Goal: Obtain resource: Obtain resource

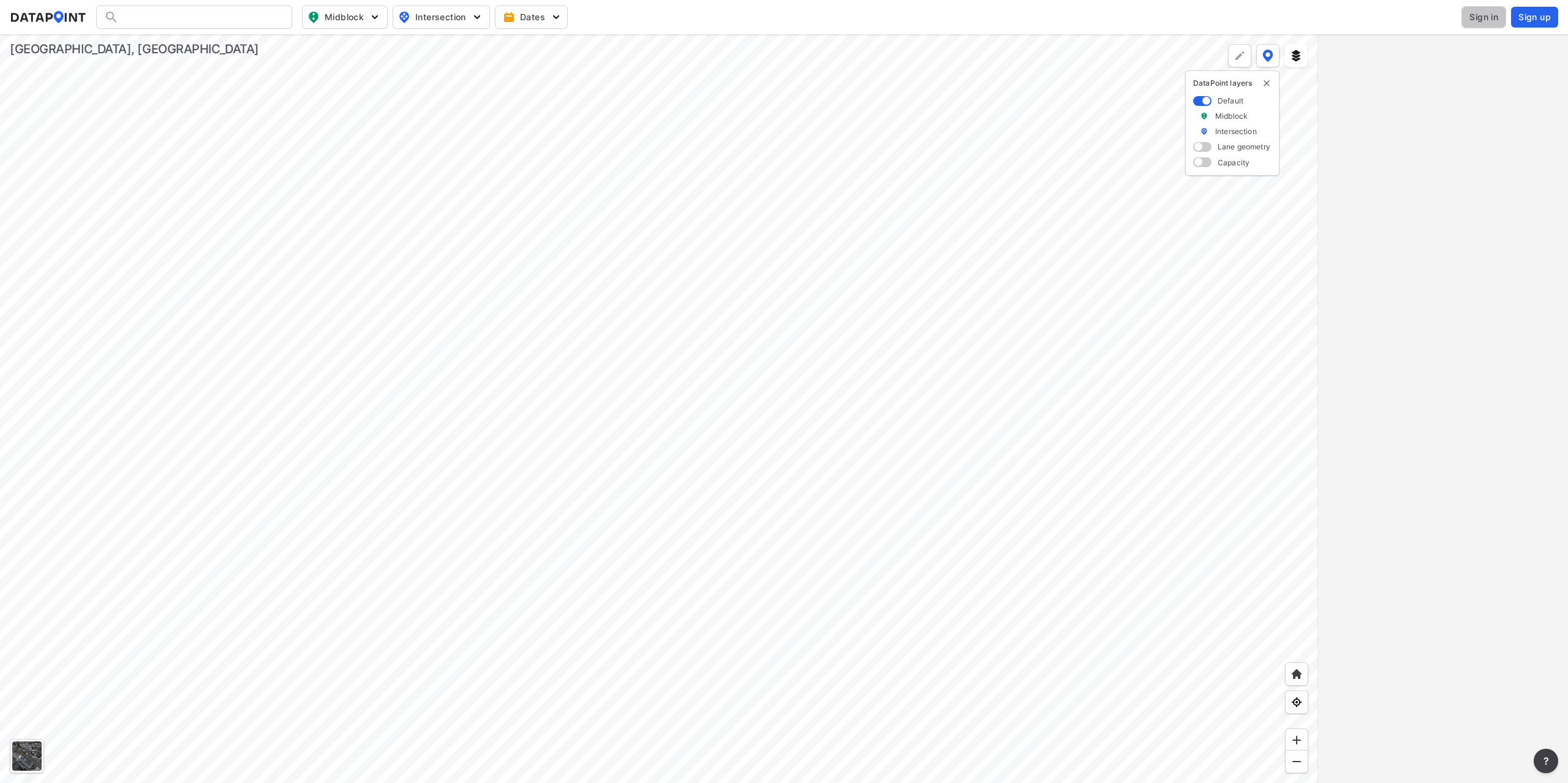
click at [1483, 17] on span "Sign in" at bounding box center [1483, 17] width 29 height 13
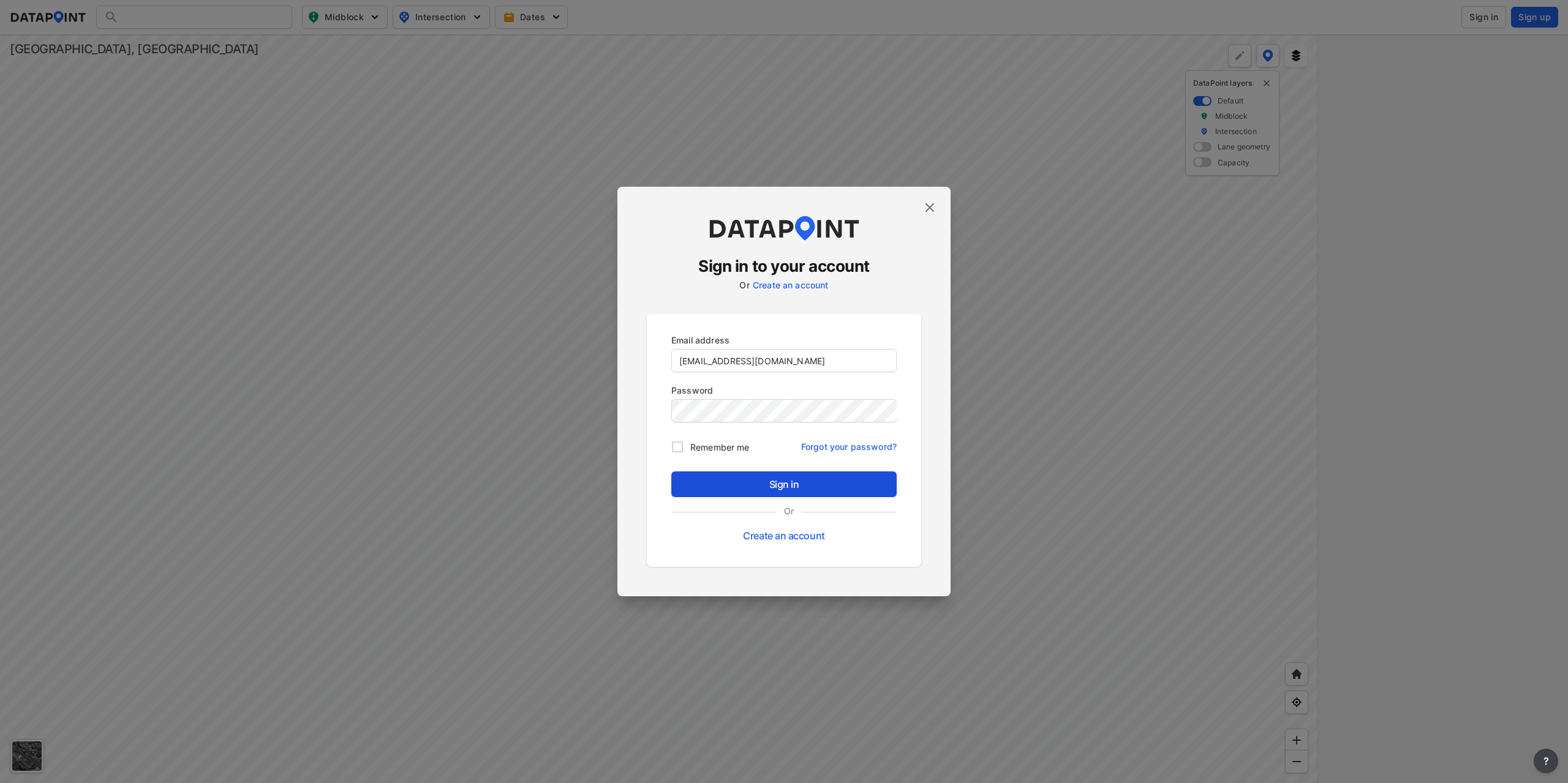
click at [864, 484] on span "Sign in" at bounding box center [784, 484] width 206 height 15
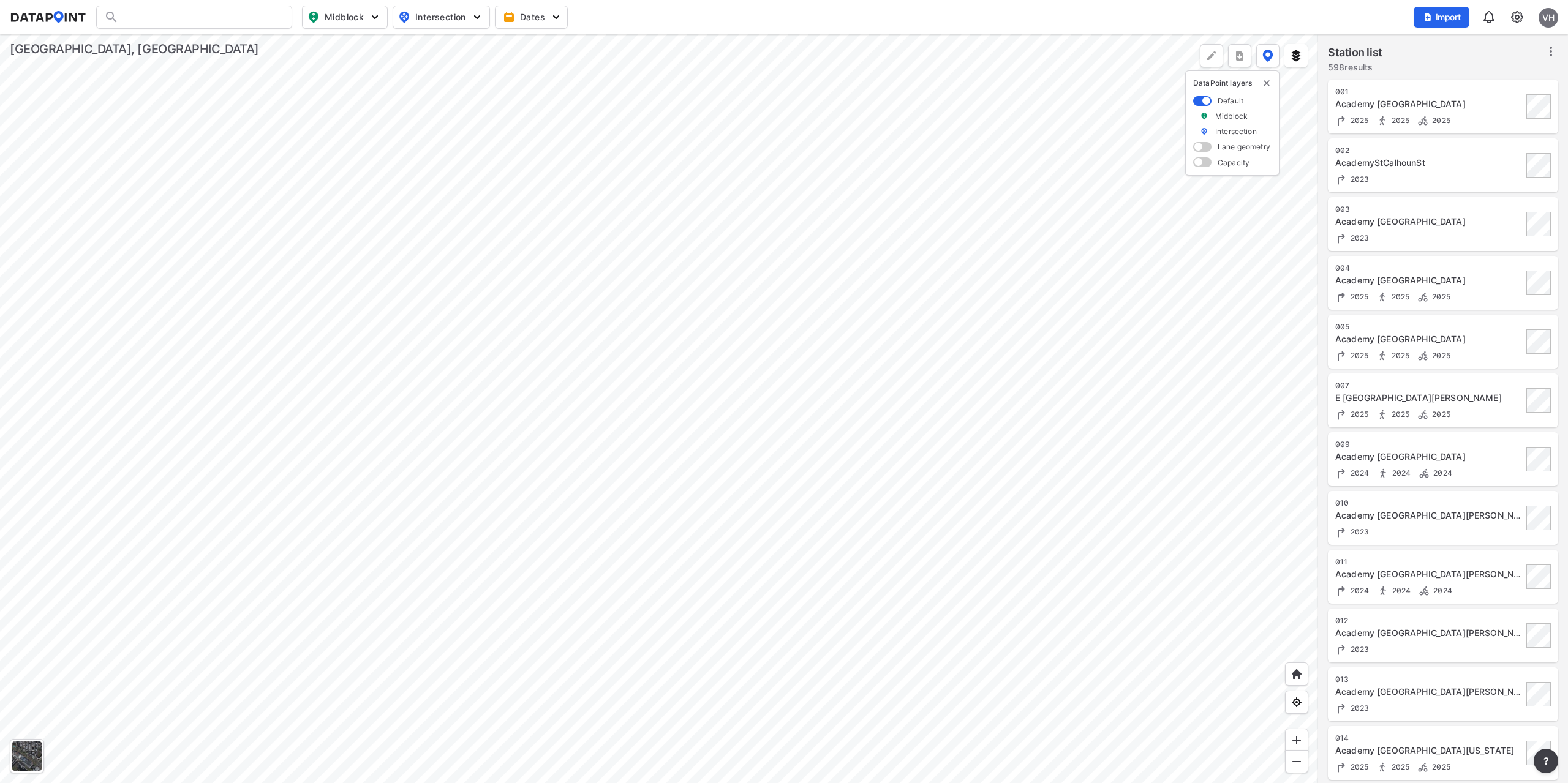
click at [1548, 16] on div "VH" at bounding box center [1548, 17] width 20 height 20
click at [1504, 44] on p "My Profile" at bounding box center [1506, 43] width 103 height 22
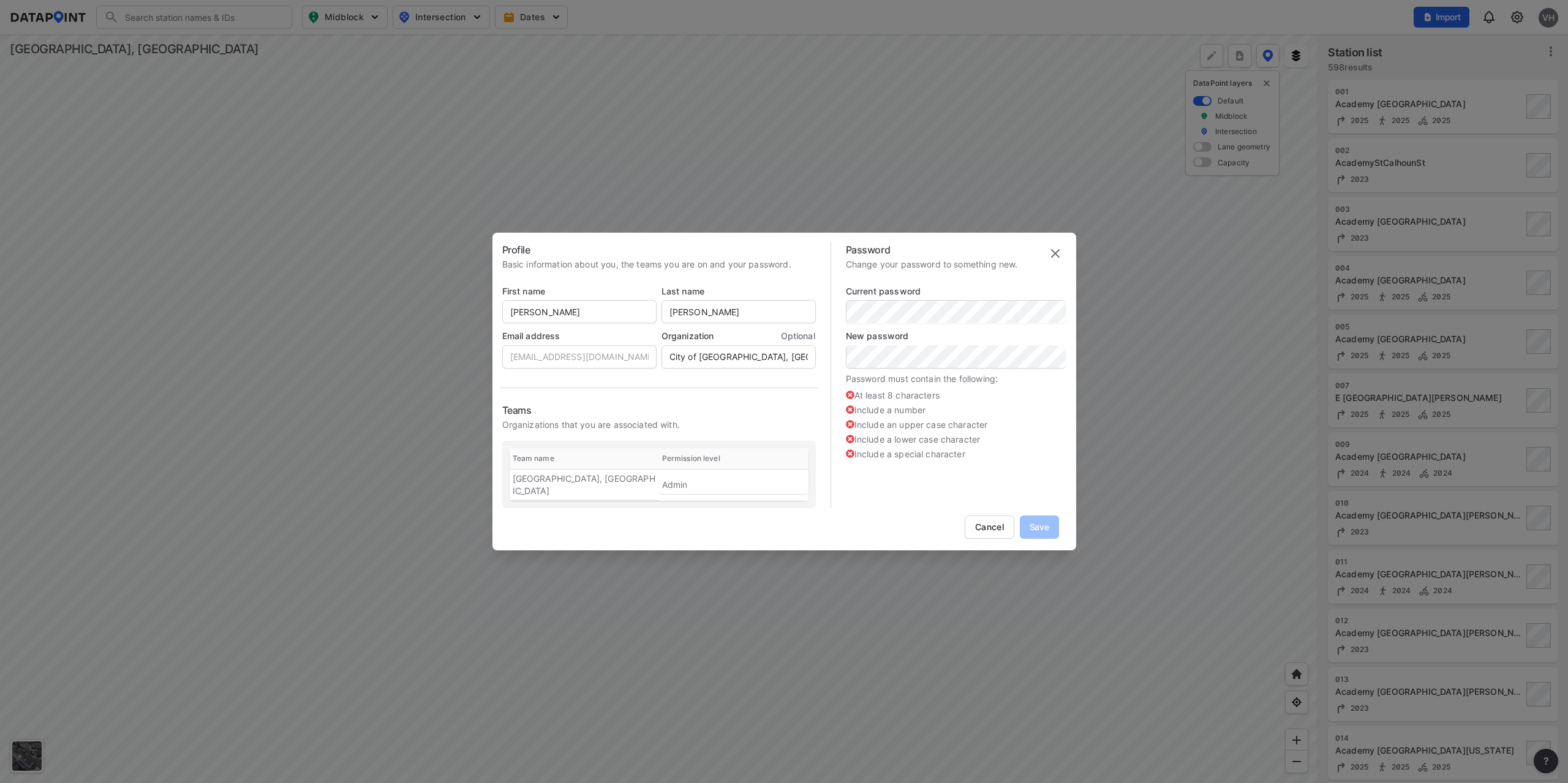
click at [1056, 259] on img at bounding box center [1055, 253] width 15 height 15
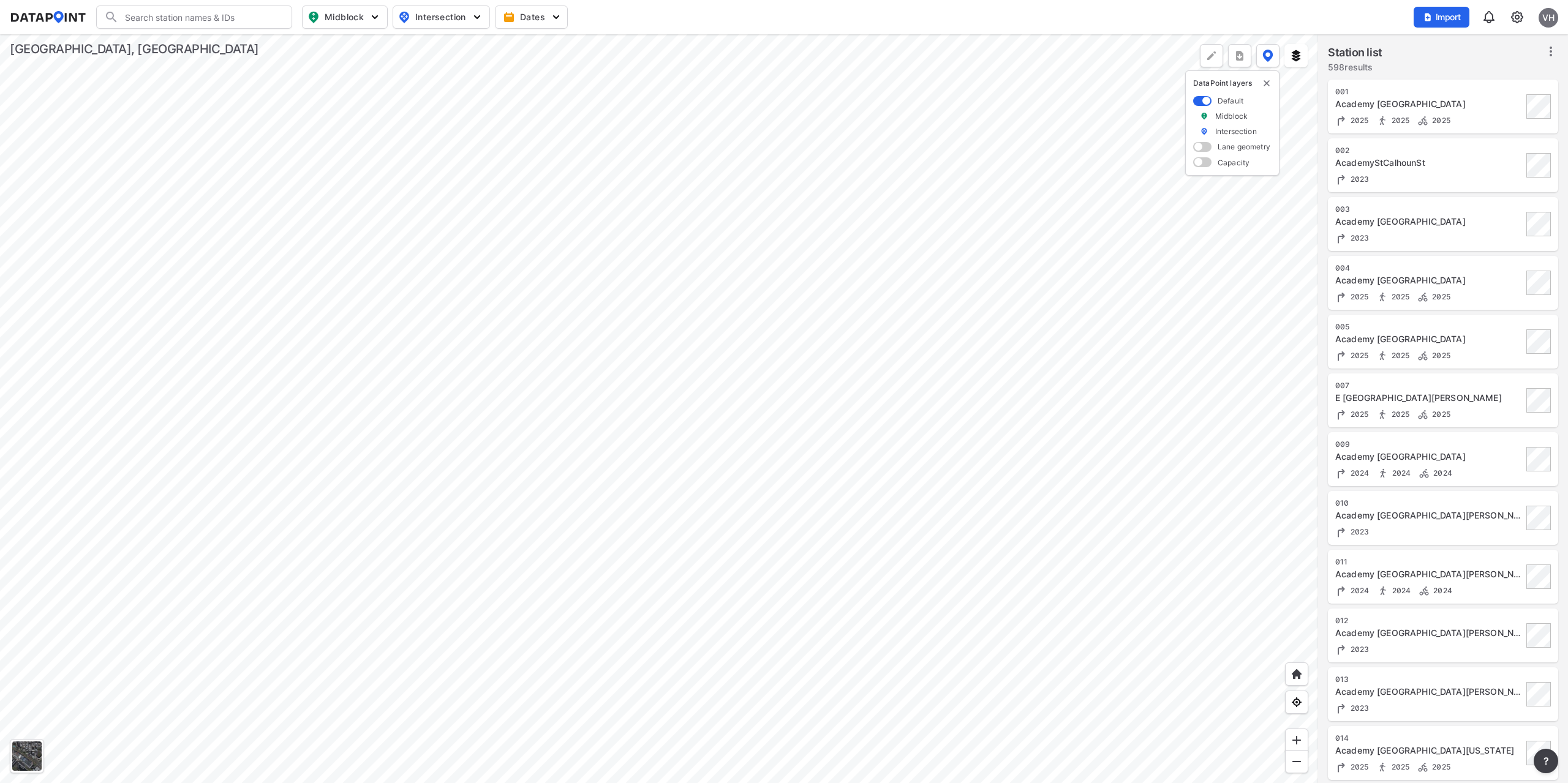
click at [1516, 17] on img at bounding box center [1516, 17] width 15 height 15
click at [1459, 120] on link "Data sharing" at bounding box center [1464, 119] width 106 height 13
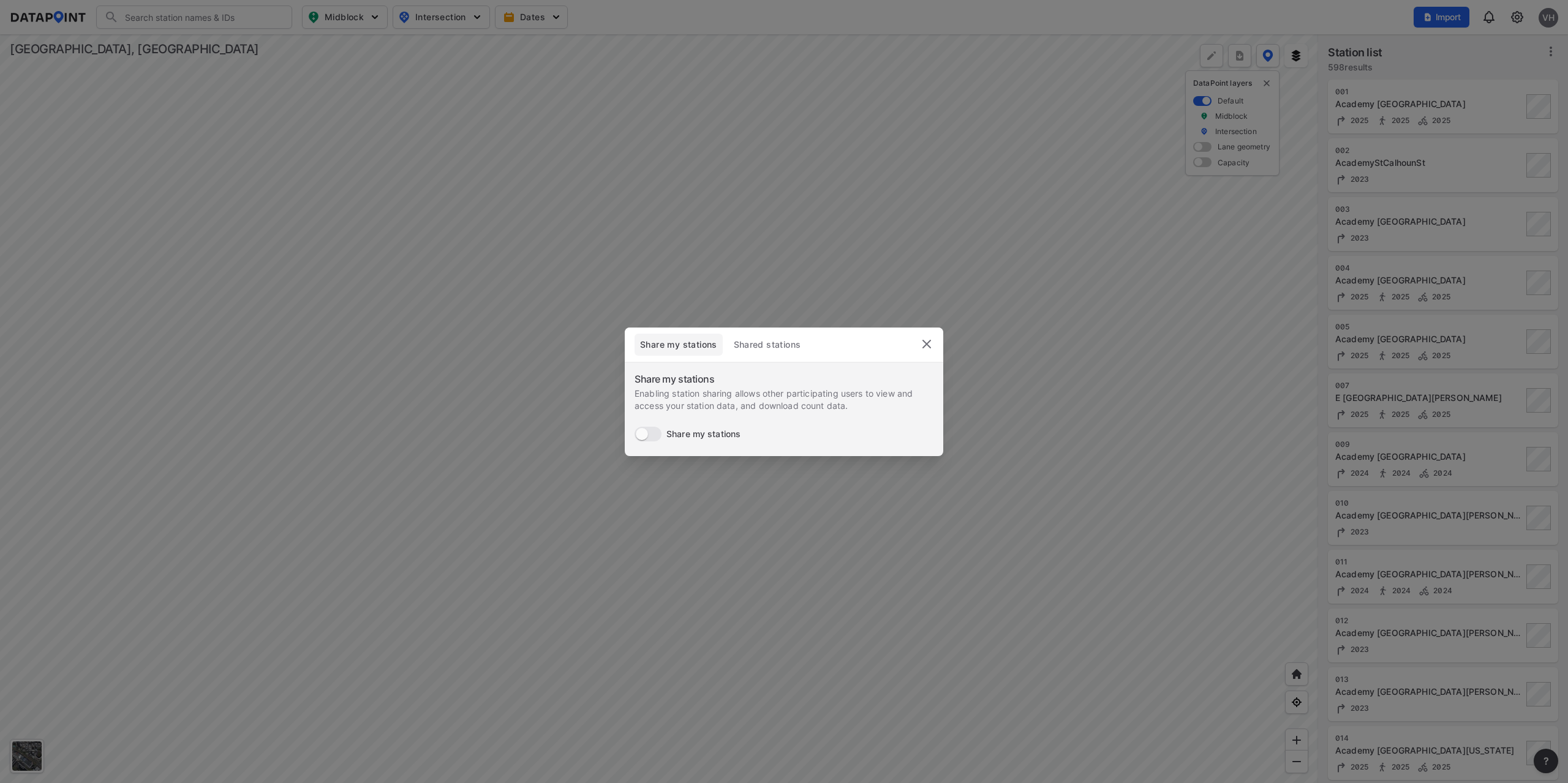
click at [926, 348] on img "delete" at bounding box center [926, 344] width 15 height 15
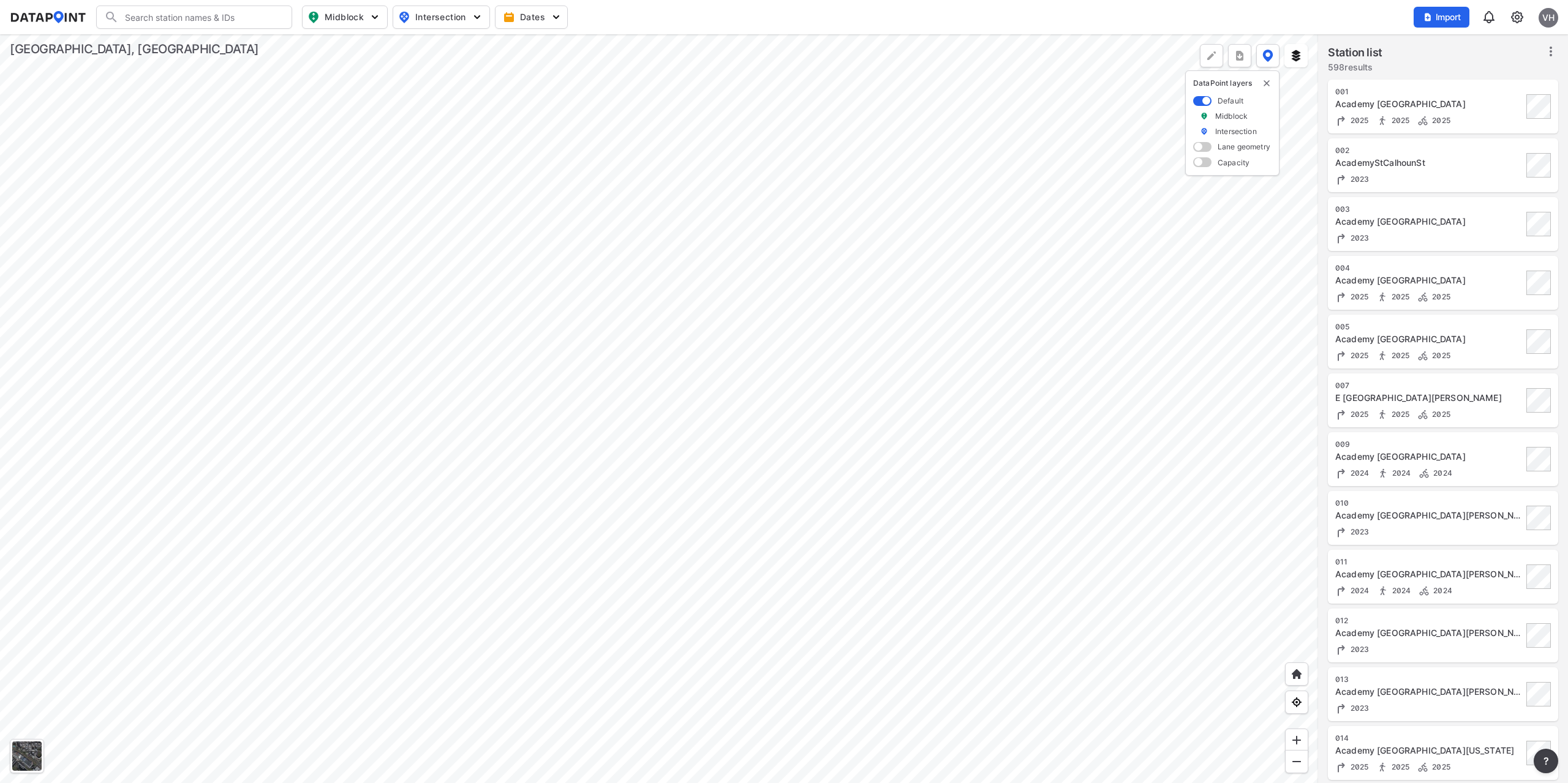
click at [1553, 52] on icon at bounding box center [1551, 51] width 15 height 15
click at [1521, 16] on img at bounding box center [1516, 17] width 15 height 15
click at [1464, 47] on link "Data management" at bounding box center [1464, 48] width 106 height 13
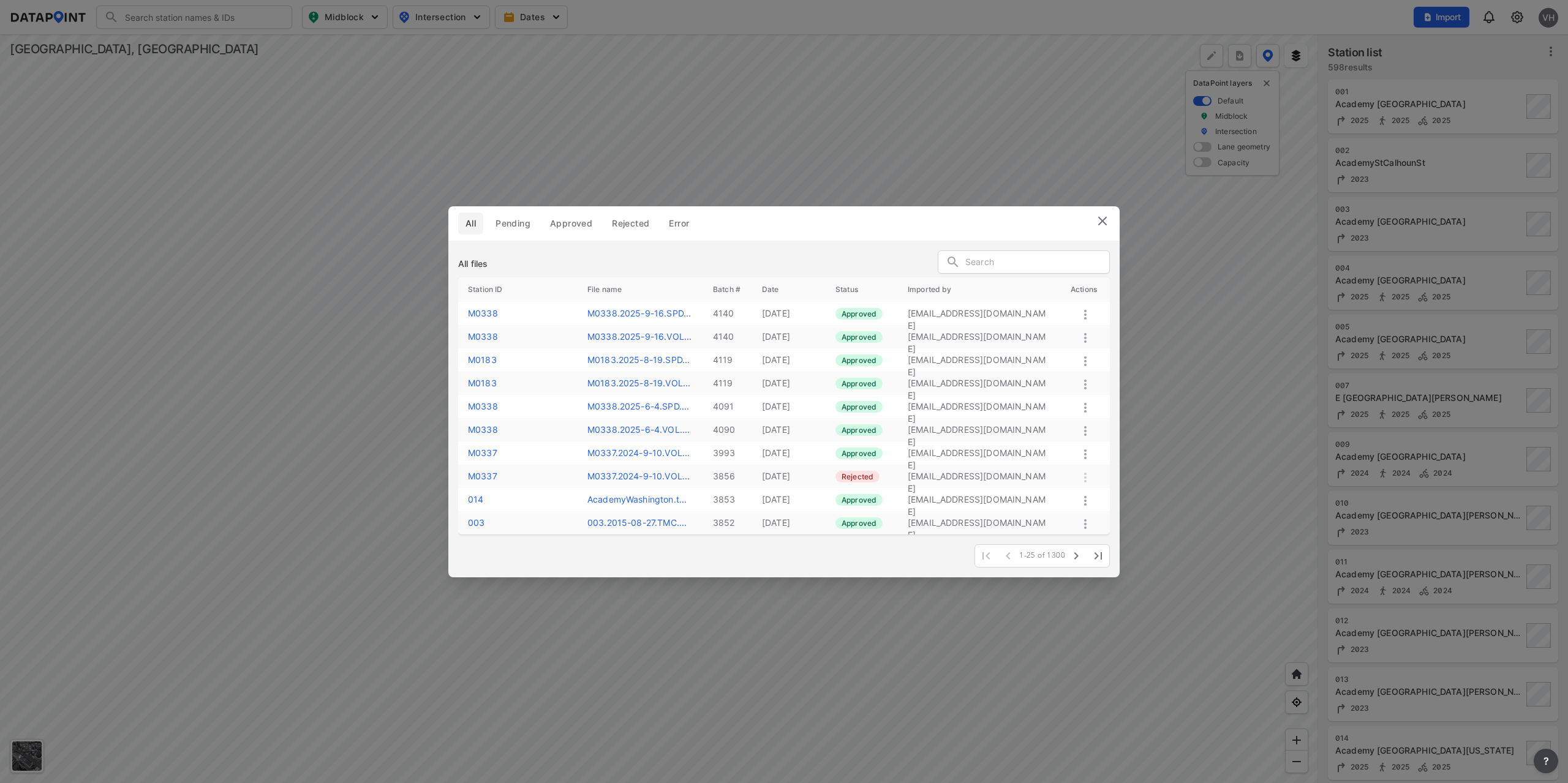
click at [1098, 220] on img at bounding box center [1102, 221] width 15 height 15
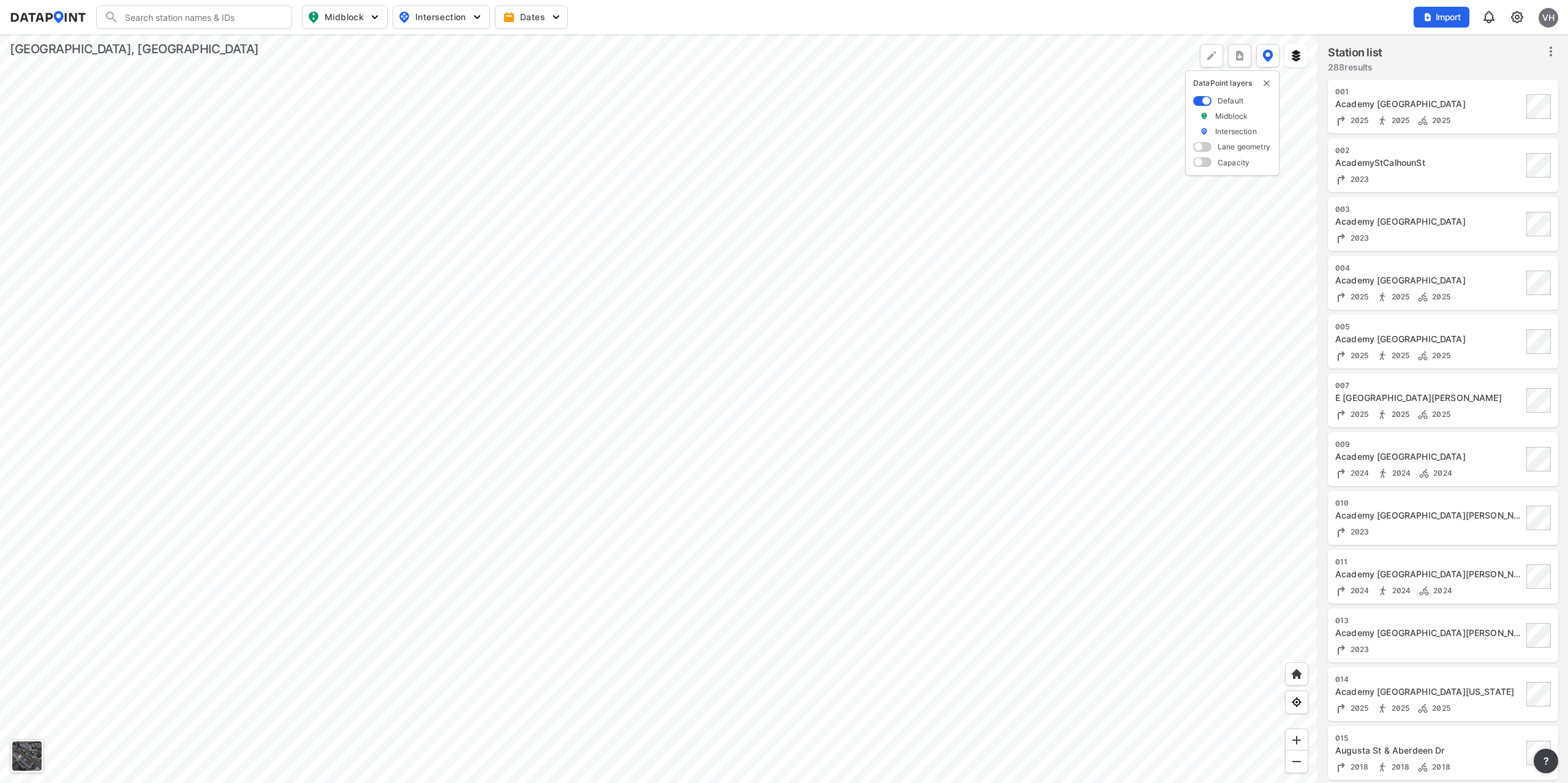
click at [776, 467] on div at bounding box center [659, 408] width 1318 height 749
click at [833, 254] on div at bounding box center [659, 408] width 1318 height 749
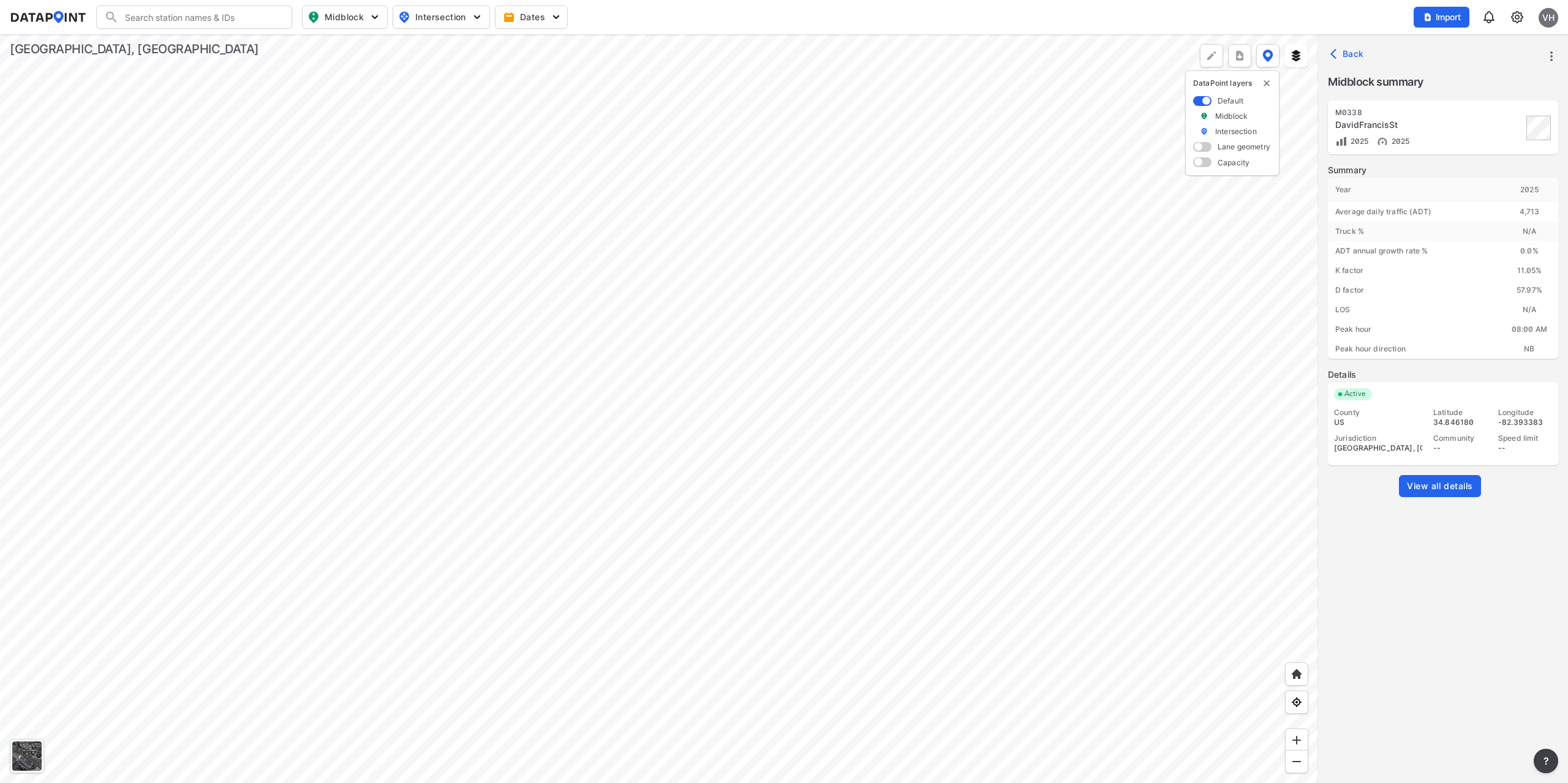
click at [1430, 487] on span "View all details" at bounding box center [1439, 487] width 66 height 13
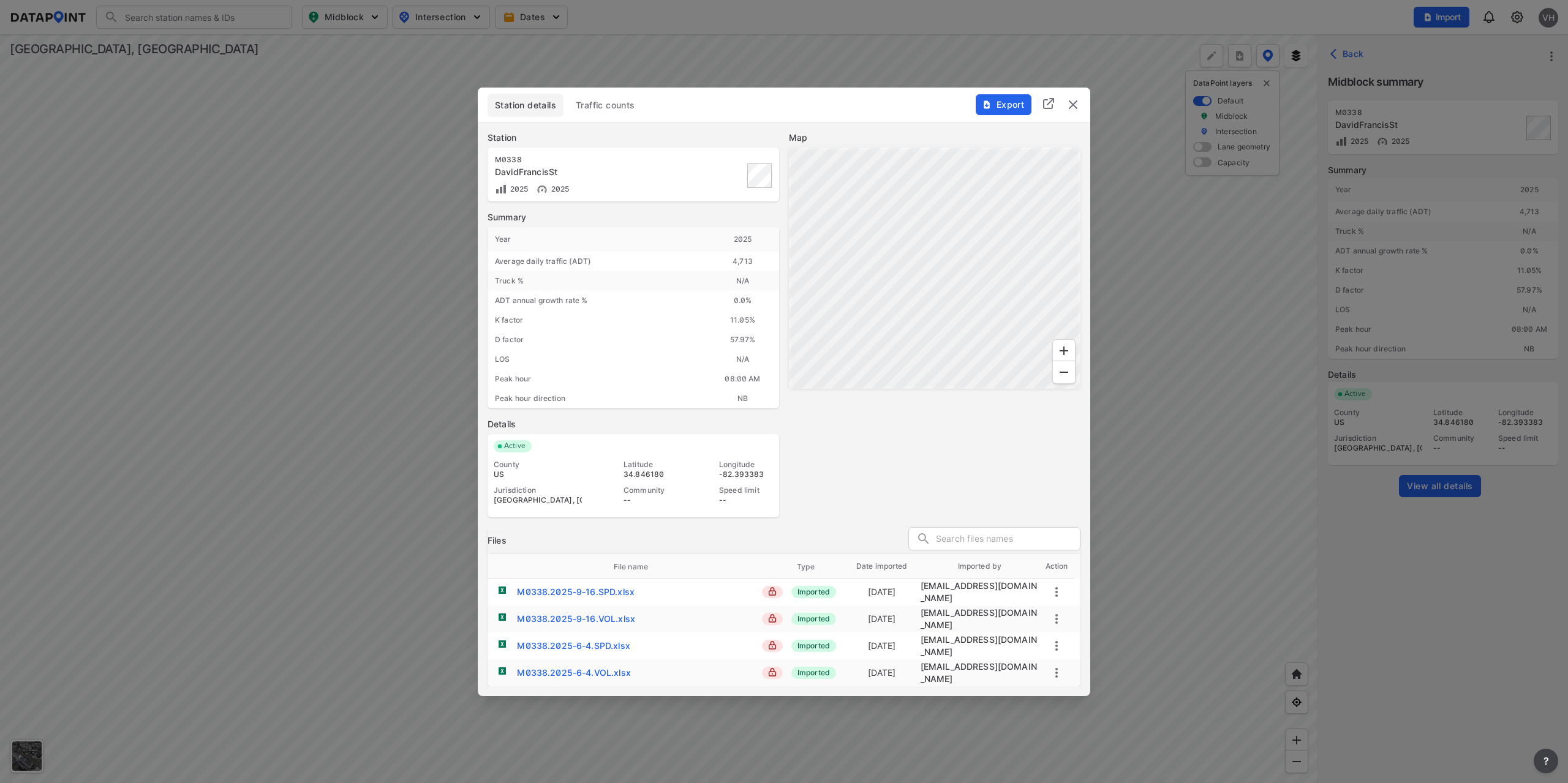
click at [613, 111] on span "Traffic counts" at bounding box center [605, 106] width 59 height 13
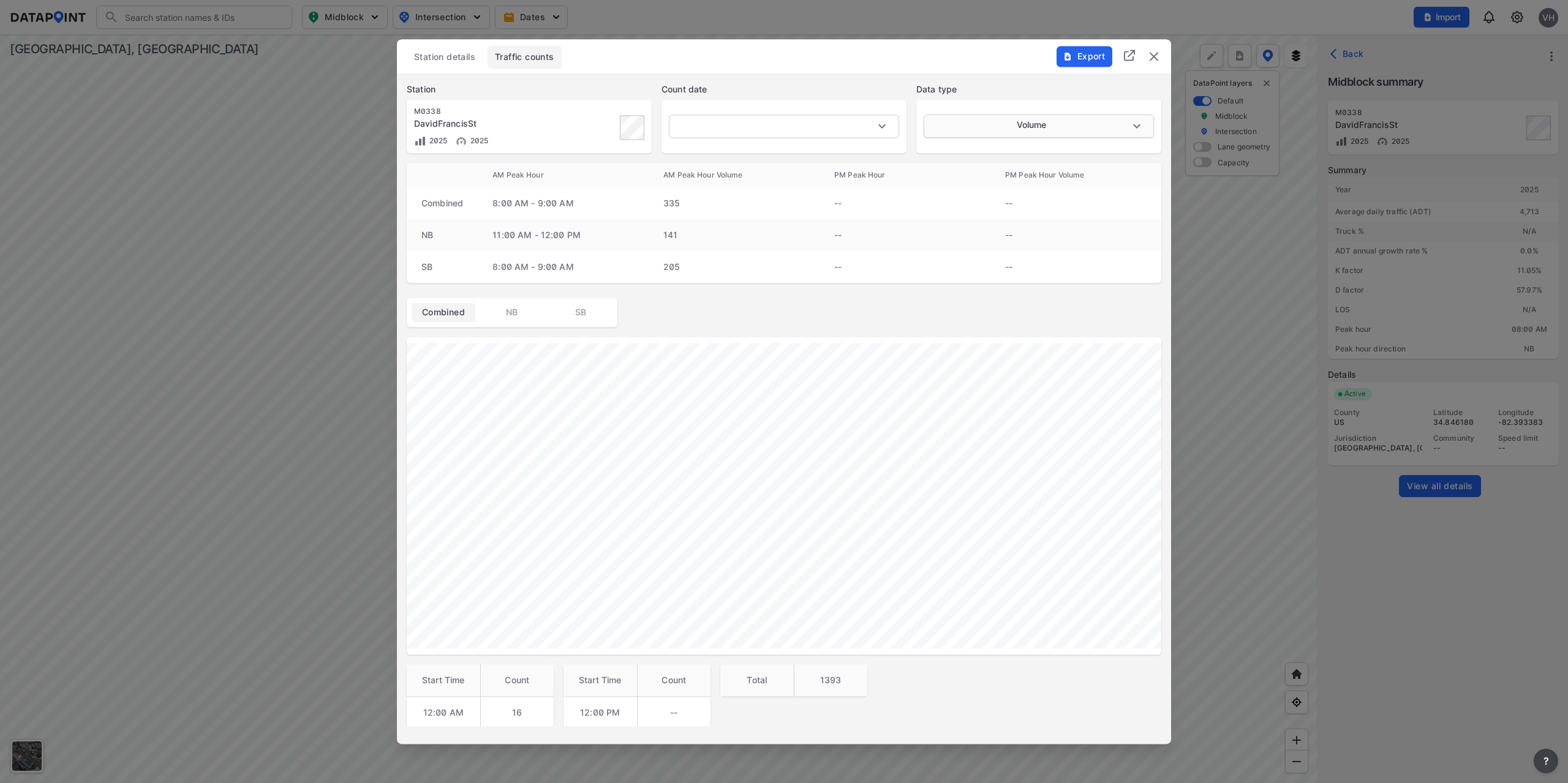
click at [1035, 127] on body "Search Please enter a search term. Midblock Intersection Dates Import VH Import…" at bounding box center [784, 392] width 1568 height 783
click at [1015, 167] on li "Speed" at bounding box center [1037, 172] width 228 height 23
type input "Speed"
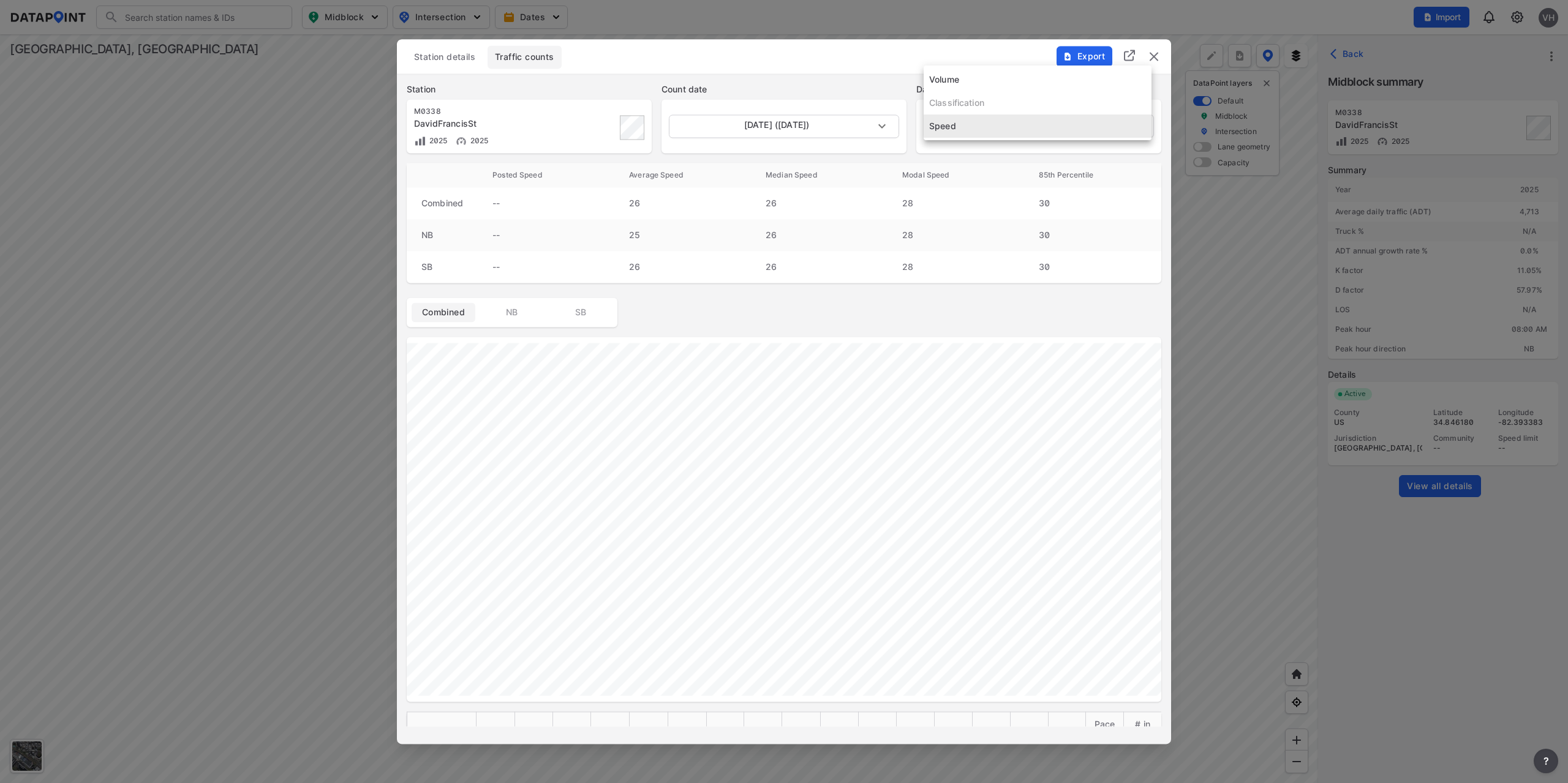
click at [1153, 57] on div at bounding box center [784, 392] width 1568 height 783
click at [783, 124] on body "Search Please enter a search term. Midblock Intersection Dates Import VH Import…" at bounding box center [784, 392] width 1568 height 783
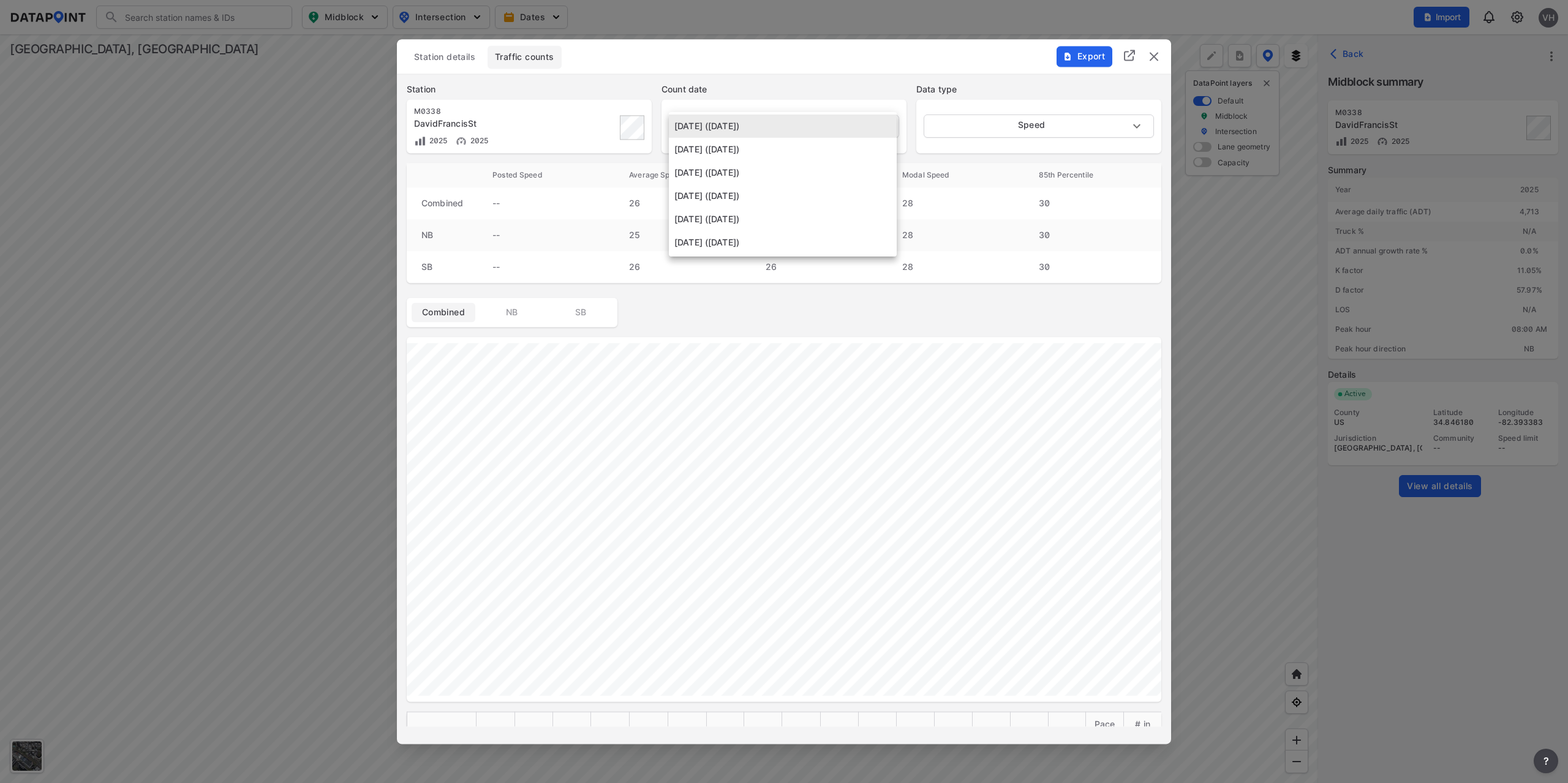
click at [1088, 53] on div at bounding box center [784, 392] width 1568 height 783
click at [1087, 53] on span "Export" at bounding box center [1084, 57] width 41 height 13
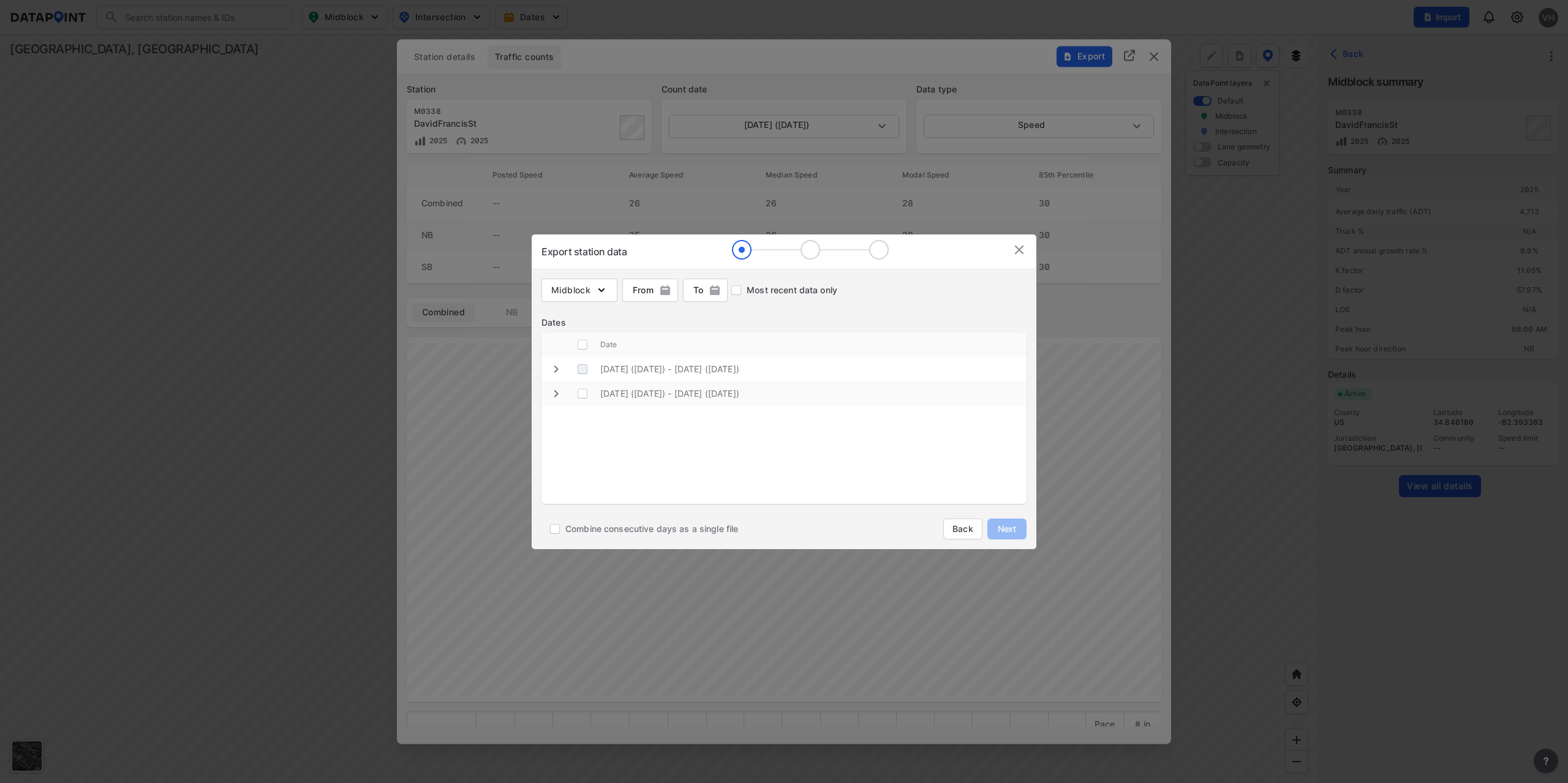
click at [583, 369] on \(Thursday\) "decorative checkbox" at bounding box center [582, 369] width 23 height 23
checkbox \(Thursday\) "true"
click at [1010, 531] on span "Next" at bounding box center [1007, 529] width 24 height 13
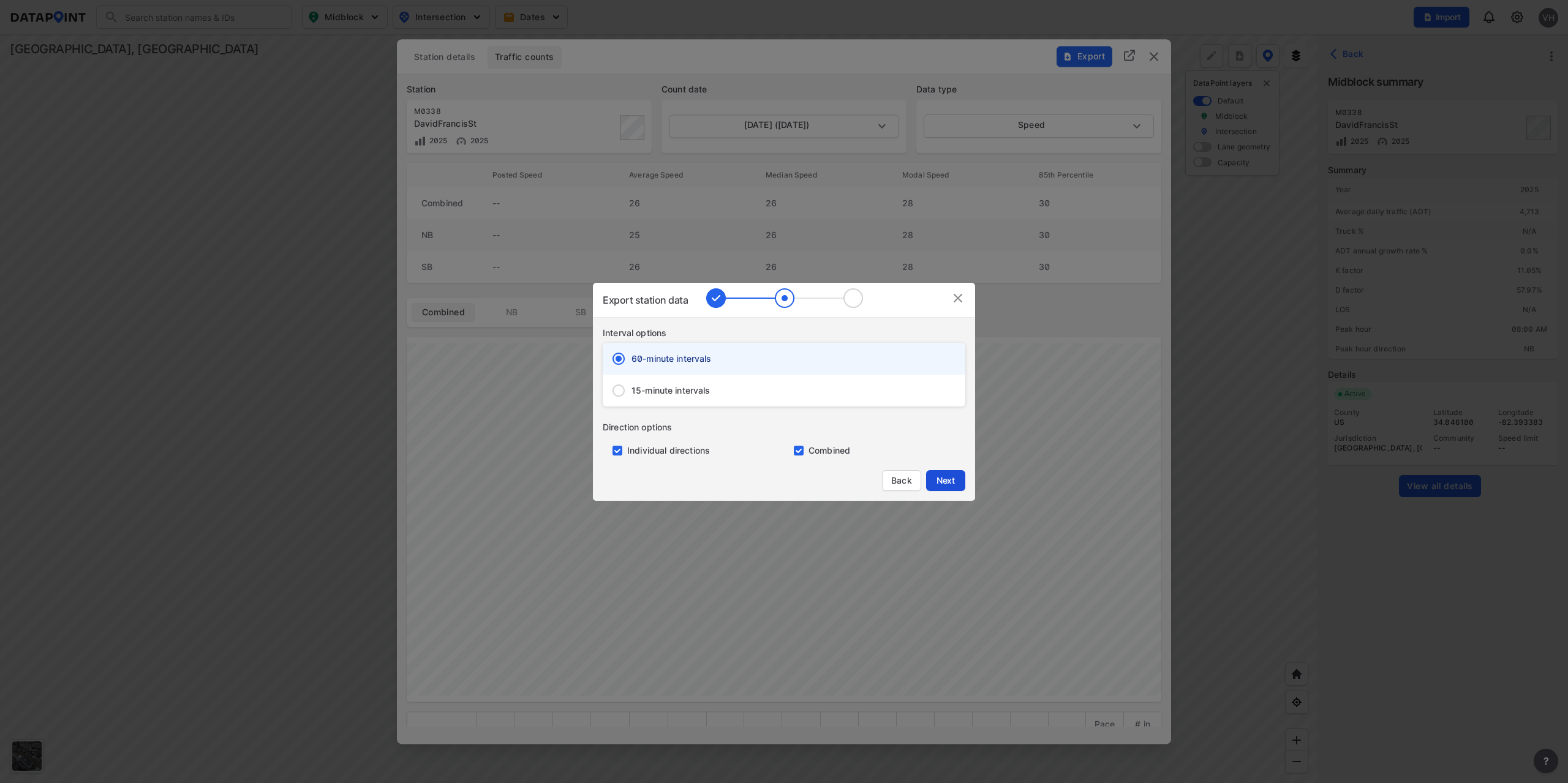
click at [941, 481] on span "Next" at bounding box center [945, 481] width 24 height 13
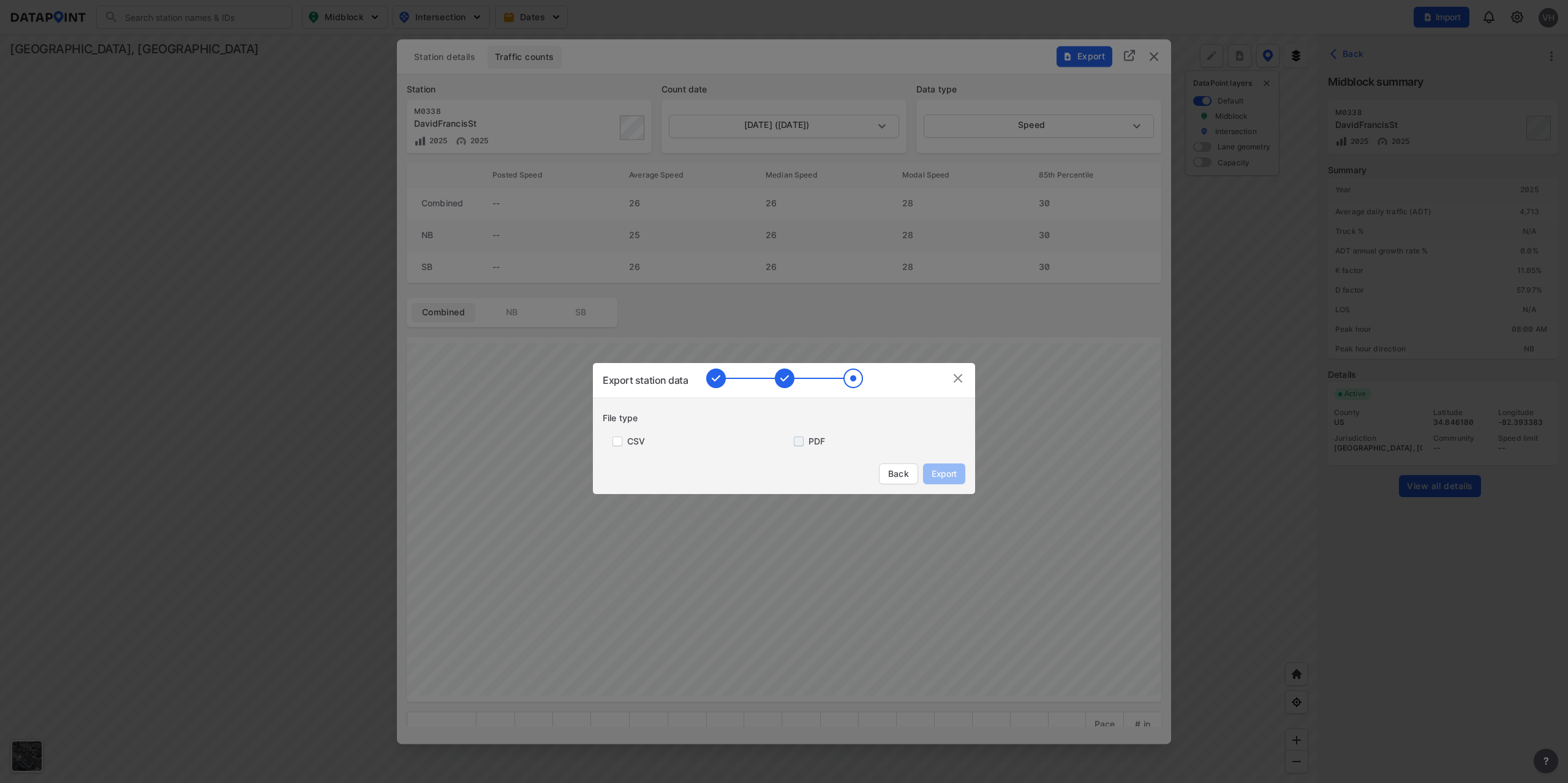
click at [800, 439] on input "primary checkbox" at bounding box center [796, 442] width 24 height 10
checkbox input "true"
click at [956, 471] on span "Export" at bounding box center [944, 474] width 27 height 13
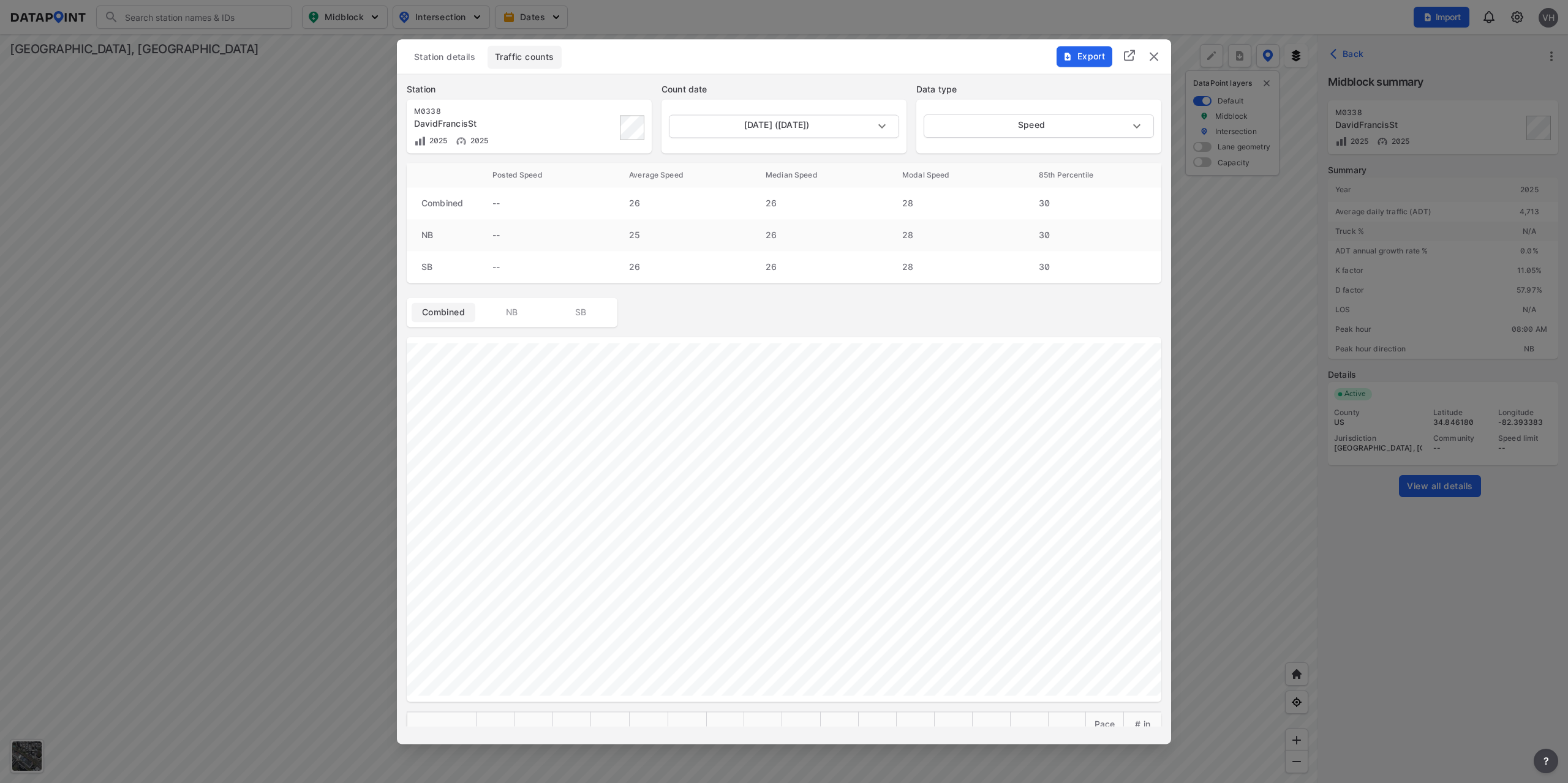
click at [1158, 55] on img "delete" at bounding box center [1153, 56] width 15 height 15
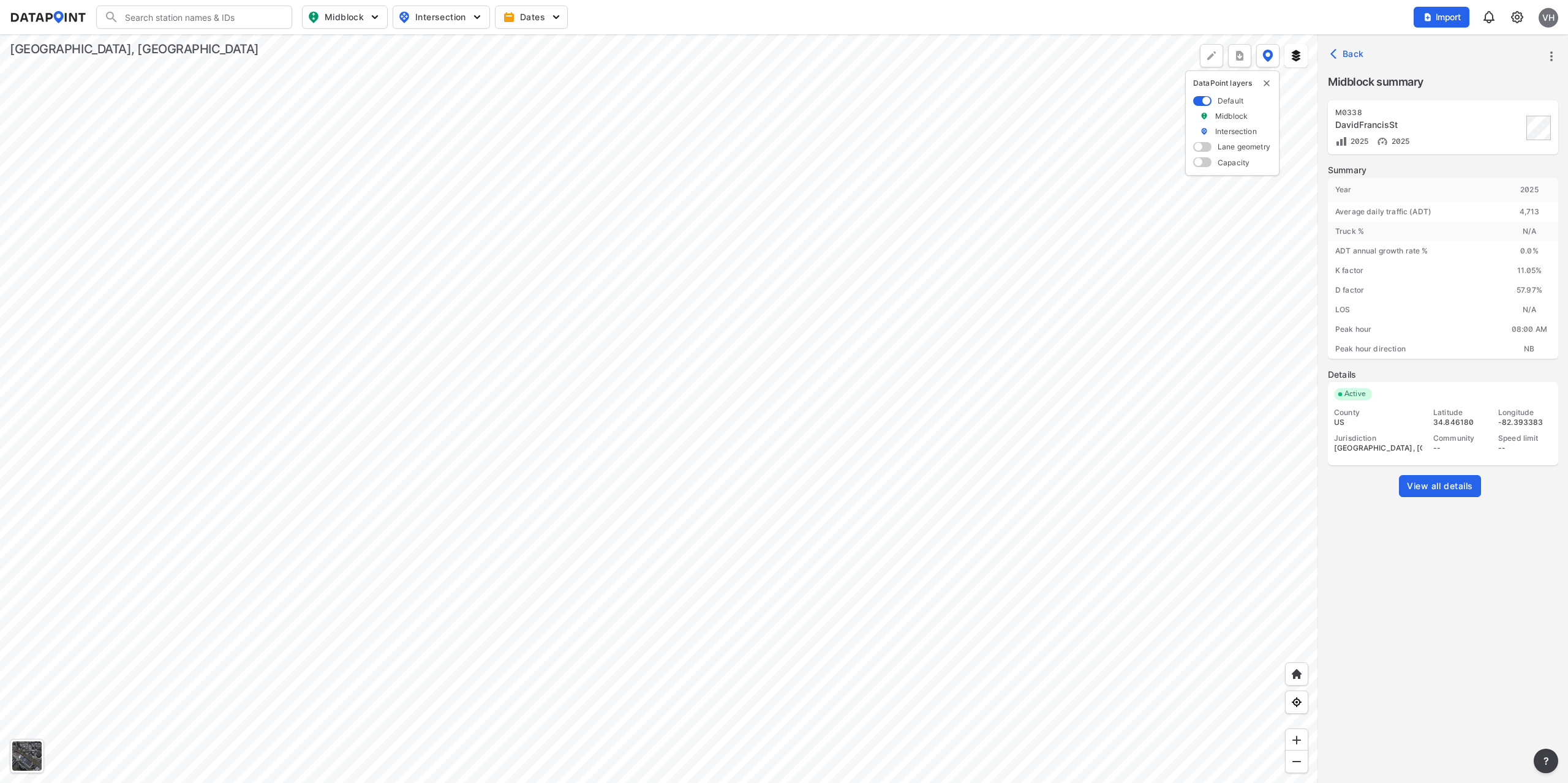
click at [1434, 489] on span "View all details" at bounding box center [1439, 487] width 66 height 13
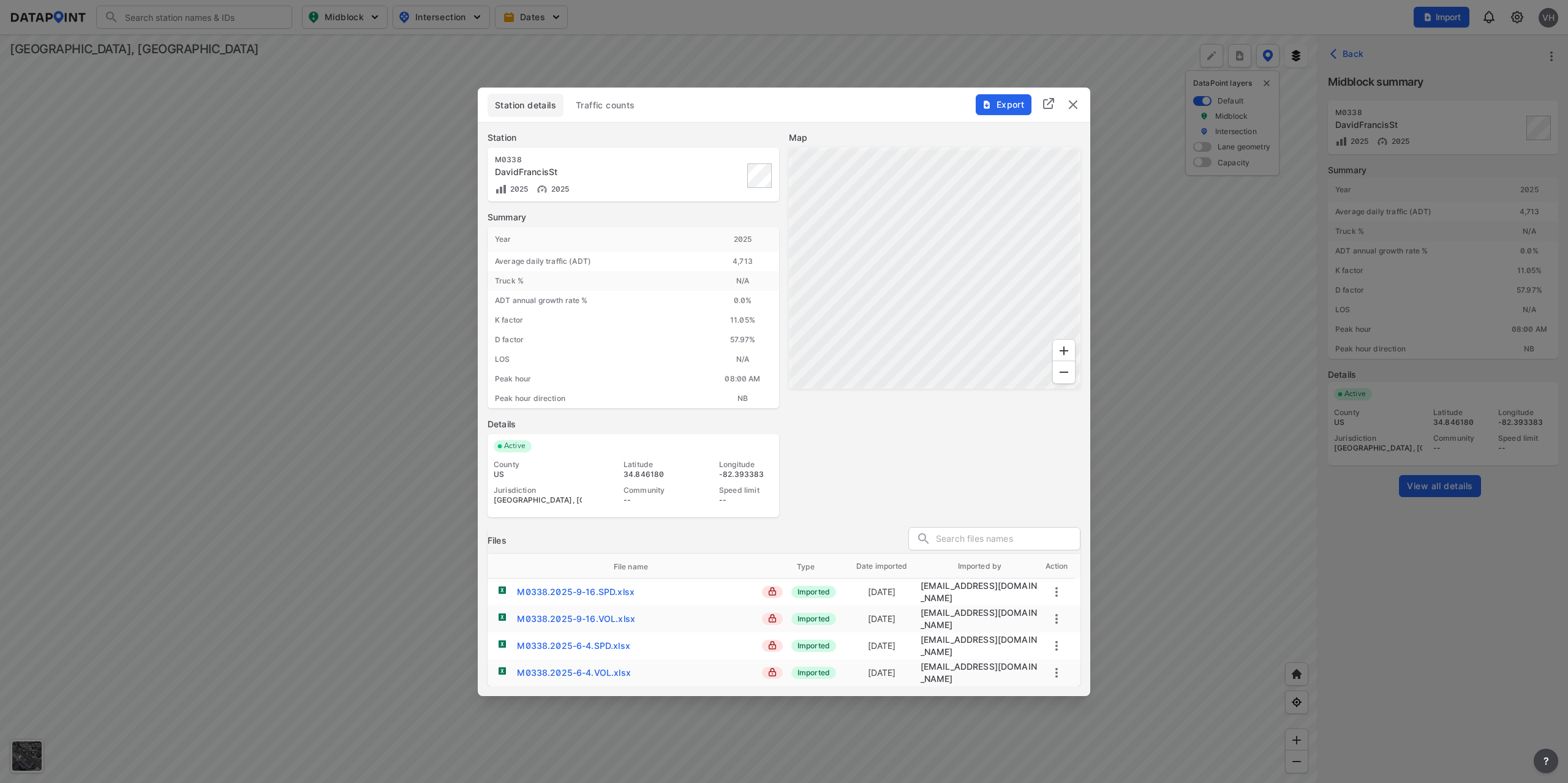
click at [596, 111] on span "Traffic counts" at bounding box center [605, 106] width 59 height 13
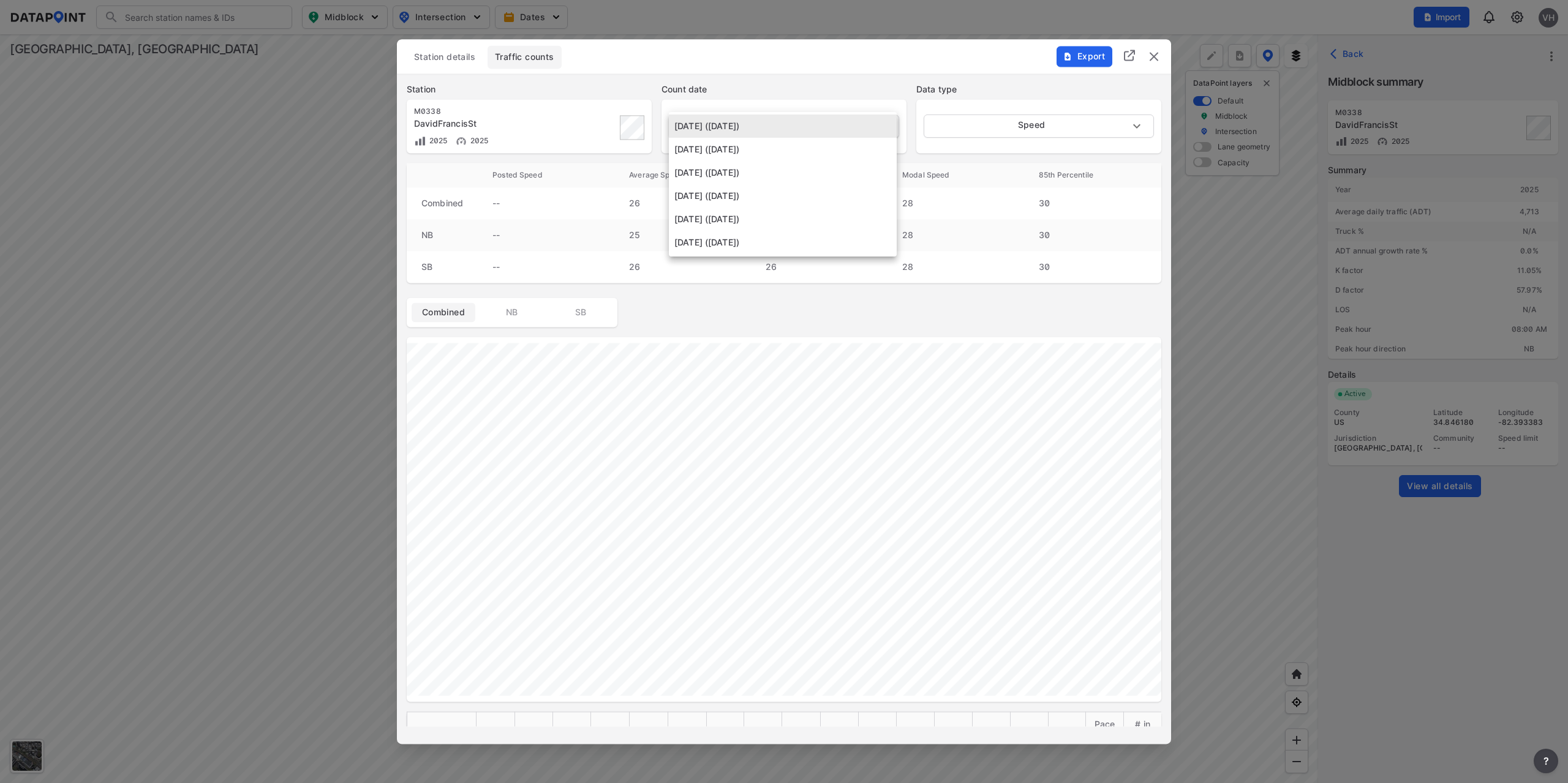
click at [770, 133] on body "Search Please enter a search term. Midblock Intersection Dates Import VH Import…" at bounding box center [784, 392] width 1568 height 783
click at [1074, 57] on div at bounding box center [784, 392] width 1568 height 783
click at [1074, 57] on span "Export" at bounding box center [1084, 57] width 41 height 13
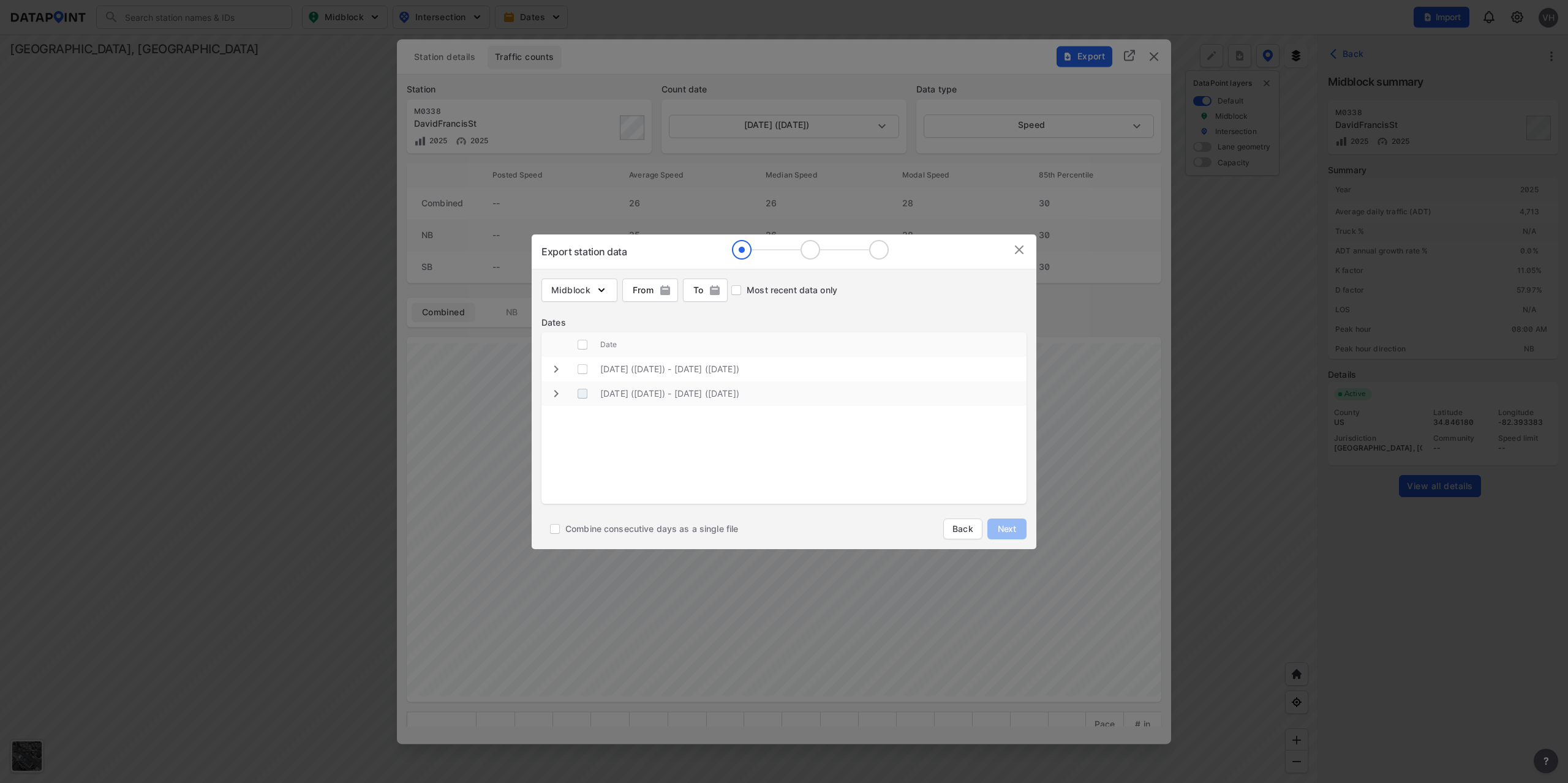
click at [582, 393] on \(Friday\) "decorative checkbox" at bounding box center [582, 394] width 23 height 23
checkbox \(Friday\) "true"
click at [1011, 530] on span "Next" at bounding box center [1007, 529] width 24 height 13
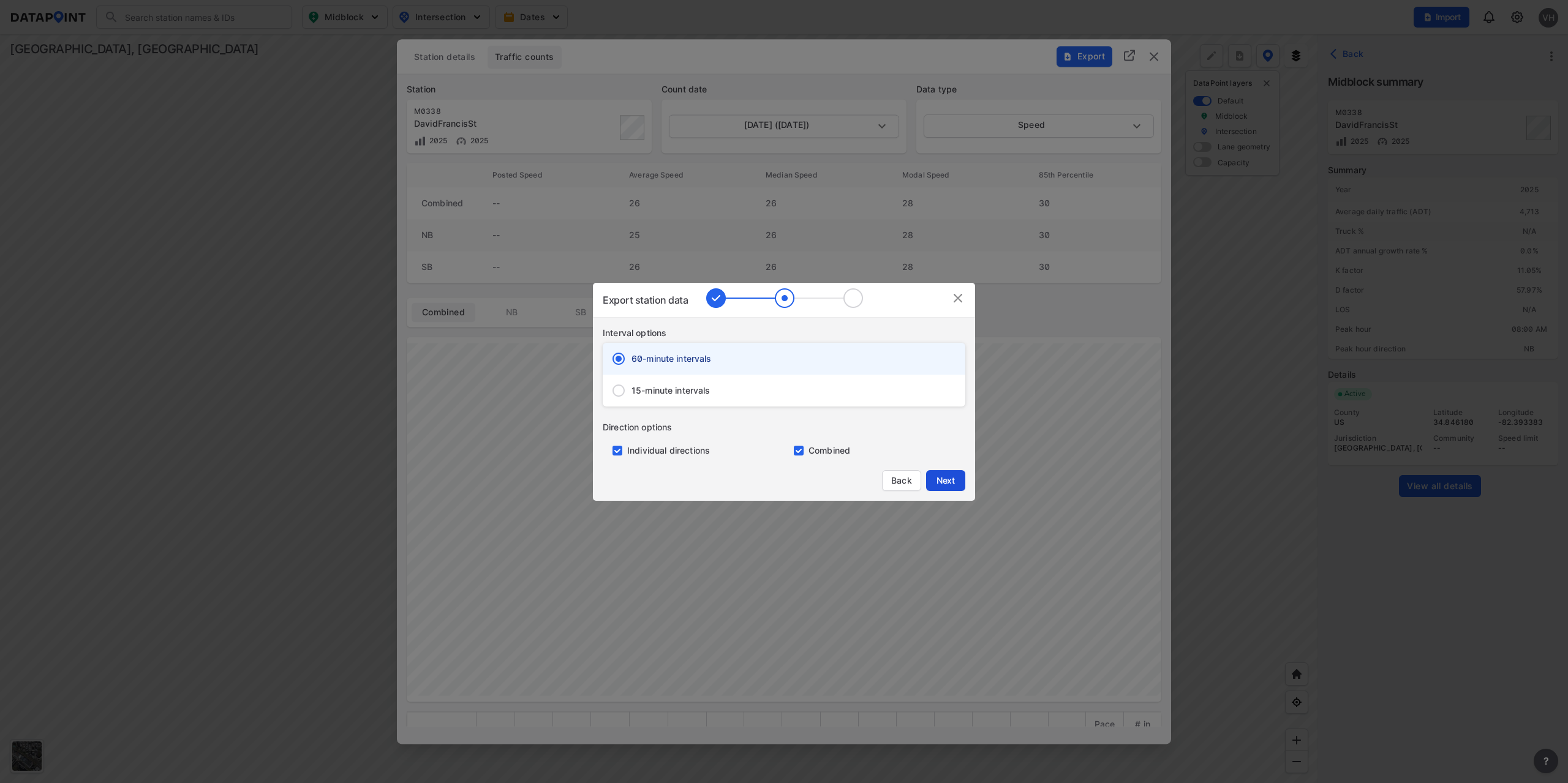
click at [951, 476] on span "Next" at bounding box center [945, 481] width 24 height 13
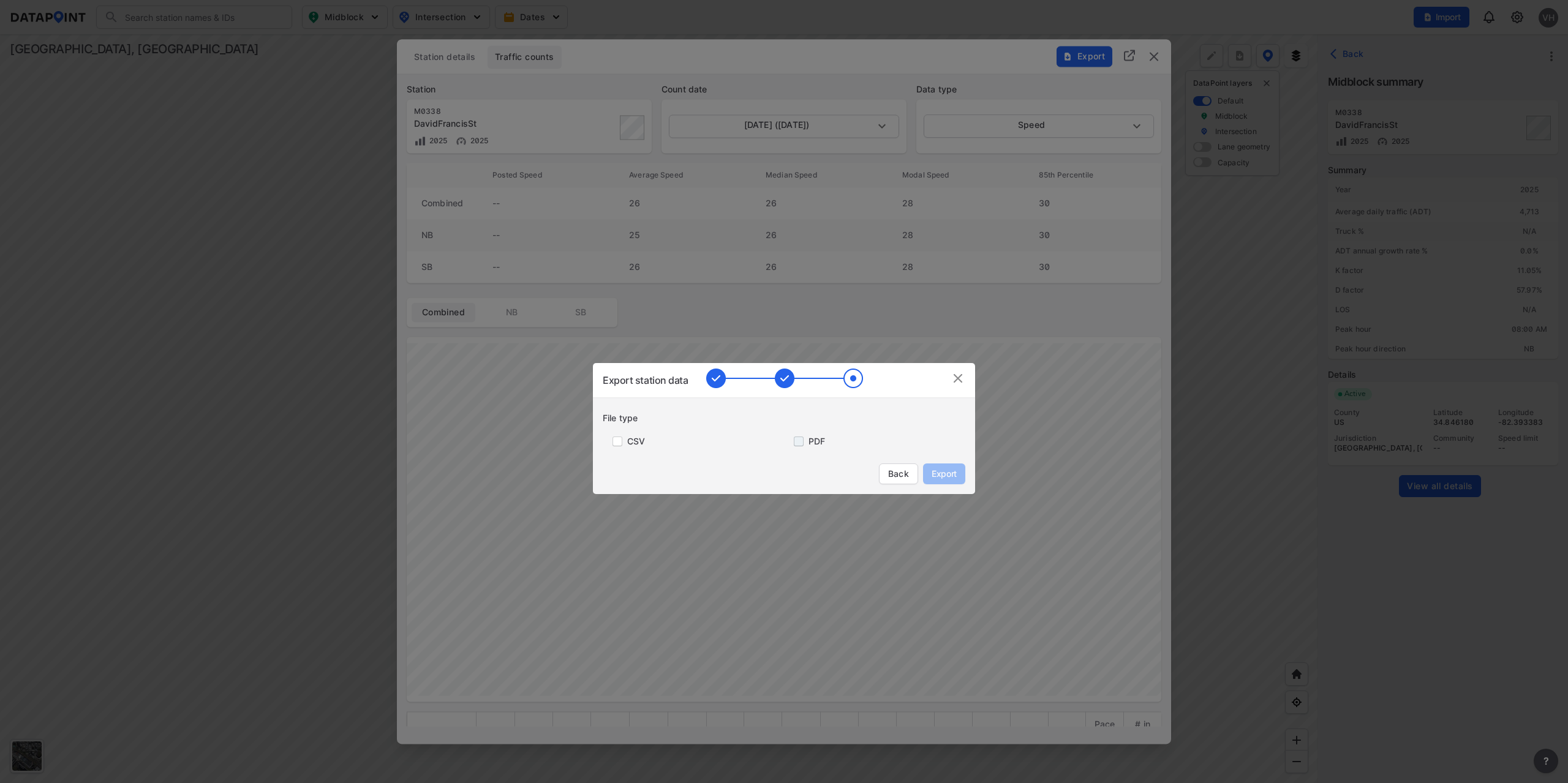
click at [798, 442] on input "primary checkbox" at bounding box center [796, 442] width 24 height 10
checkbox input "true"
click at [946, 474] on span "Export" at bounding box center [944, 474] width 27 height 13
